Goal: Navigation & Orientation: Find specific page/section

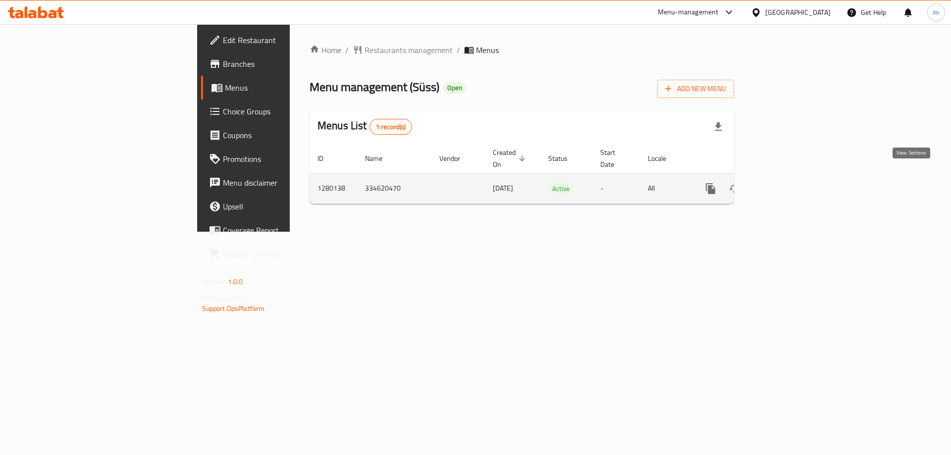
click at [794, 177] on link "enhanced table" at bounding box center [782, 189] width 24 height 24
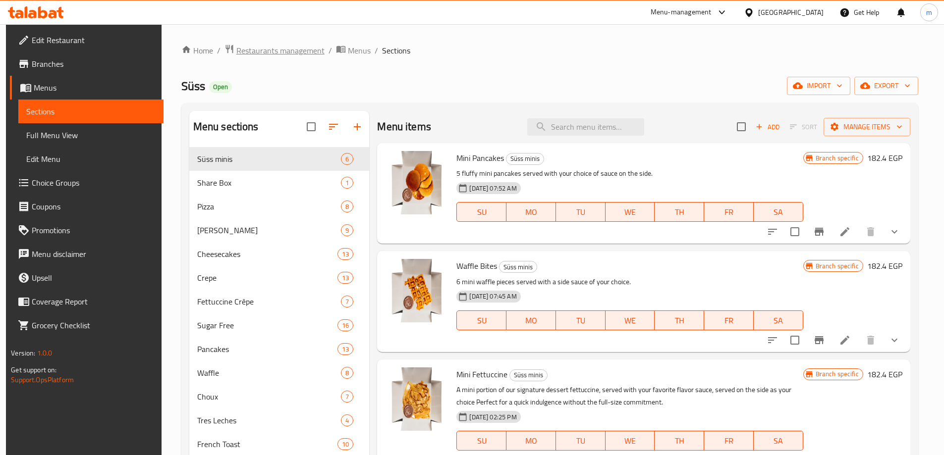
click at [257, 51] on span "Restaurants management" at bounding box center [280, 51] width 88 height 12
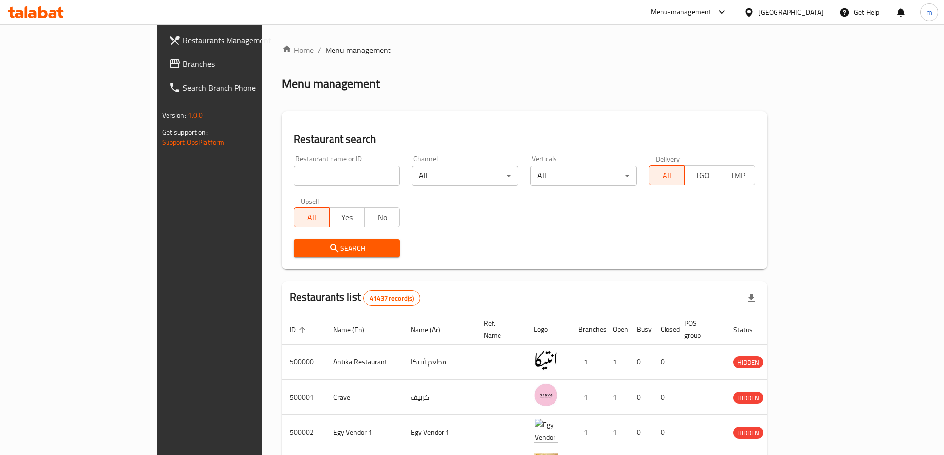
click at [183, 58] on span "Branches" at bounding box center [245, 64] width 124 height 12
click at [161, 70] on link "Branches" at bounding box center [238, 64] width 154 height 24
